Goal: Information Seeking & Learning: Learn about a topic

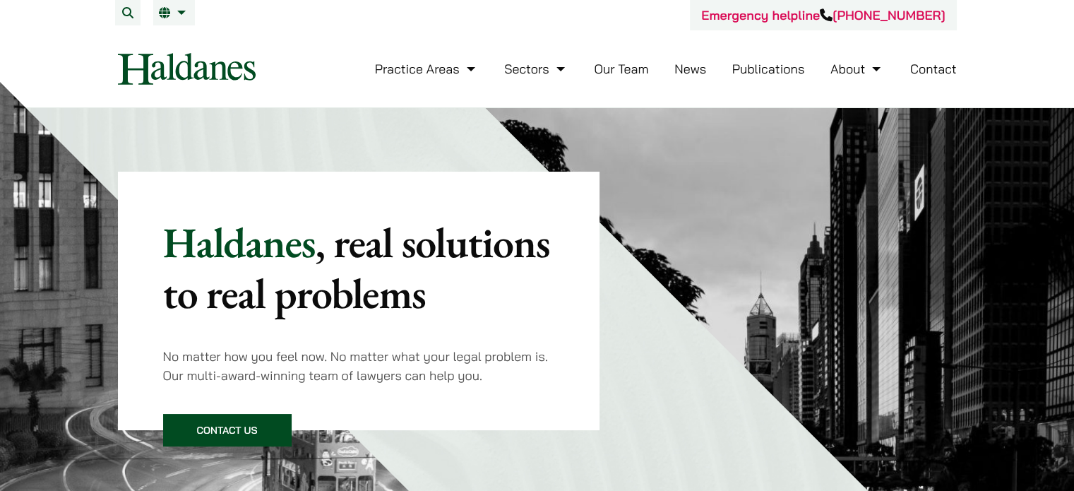
click at [639, 73] on link "Our Team" at bounding box center [621, 69] width 54 height 16
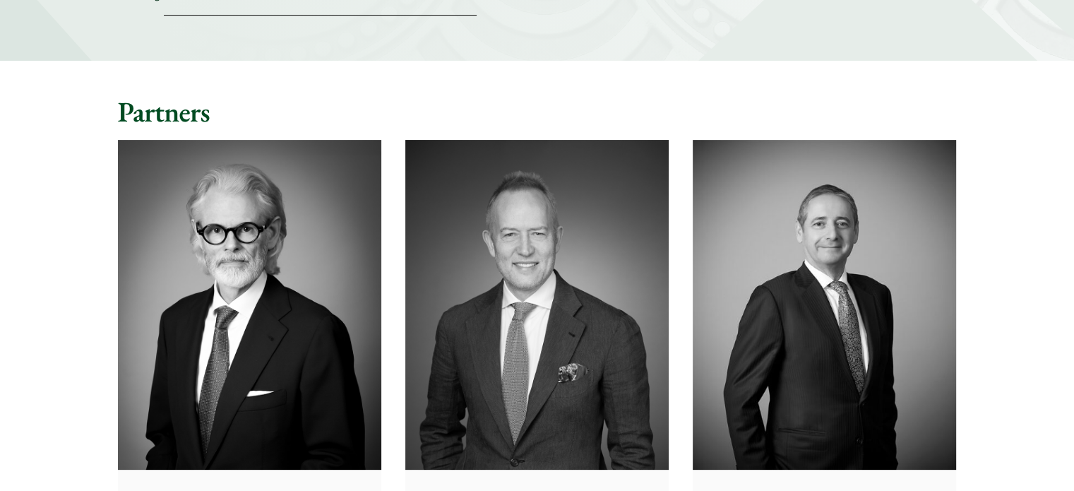
scroll to position [353, 0]
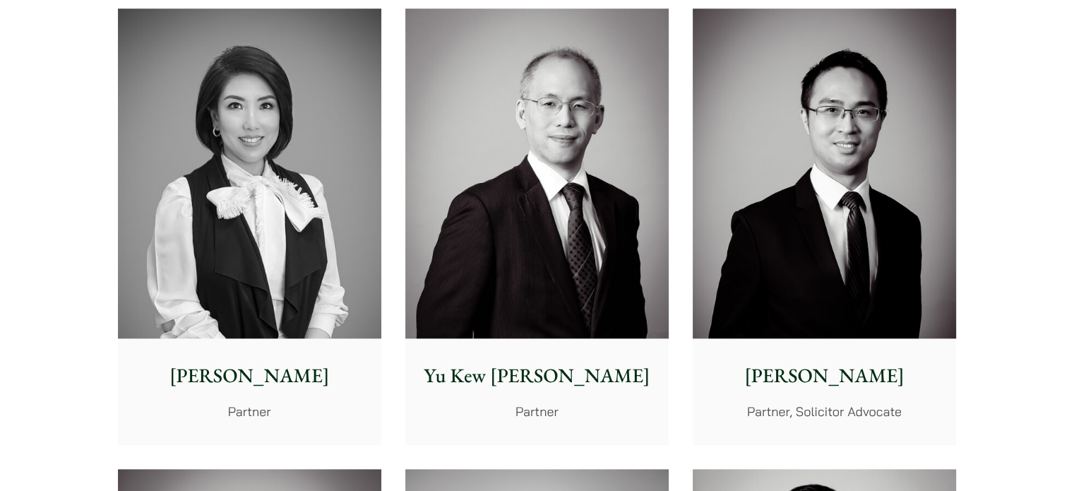
scroll to position [1341, 0]
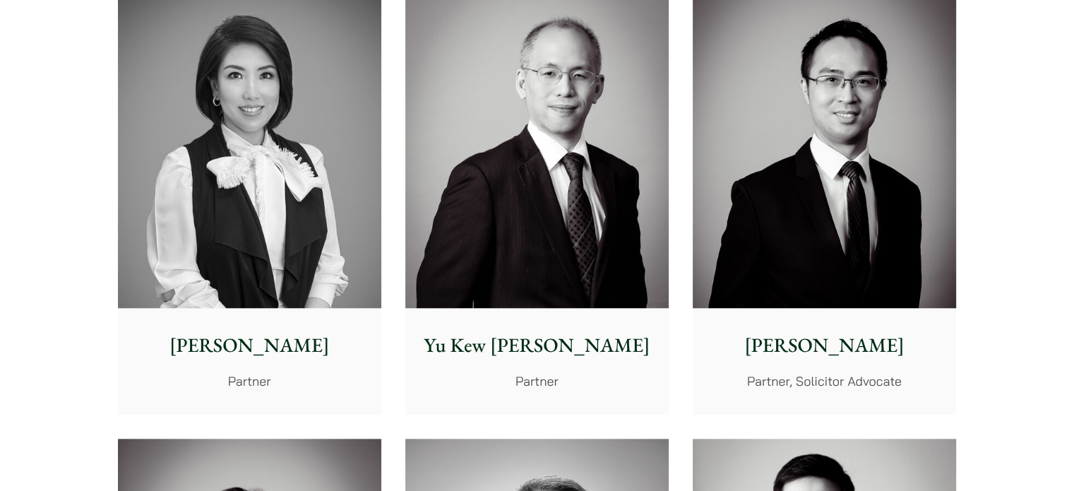
click at [556, 254] on img at bounding box center [536, 143] width 263 height 330
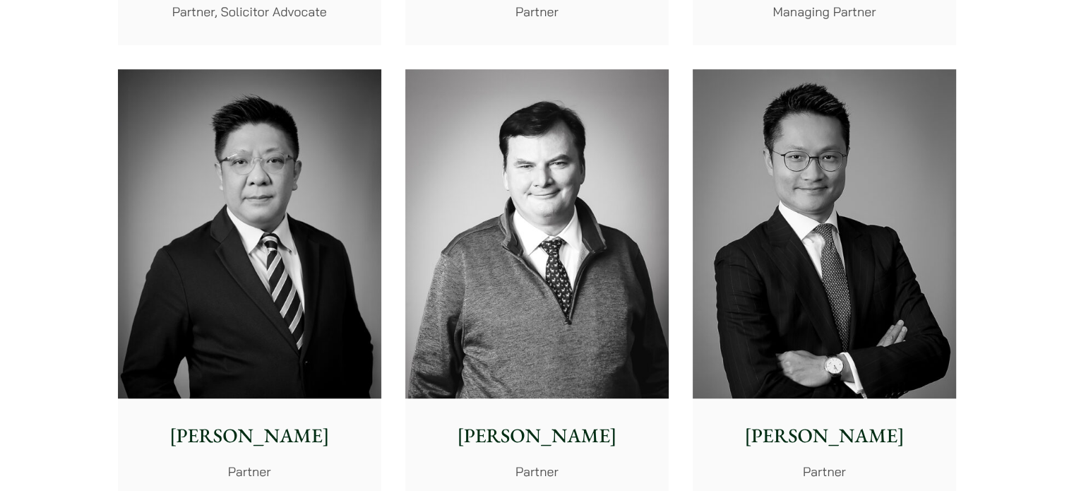
scroll to position [918, 0]
